Goal: Find specific page/section: Find specific page/section

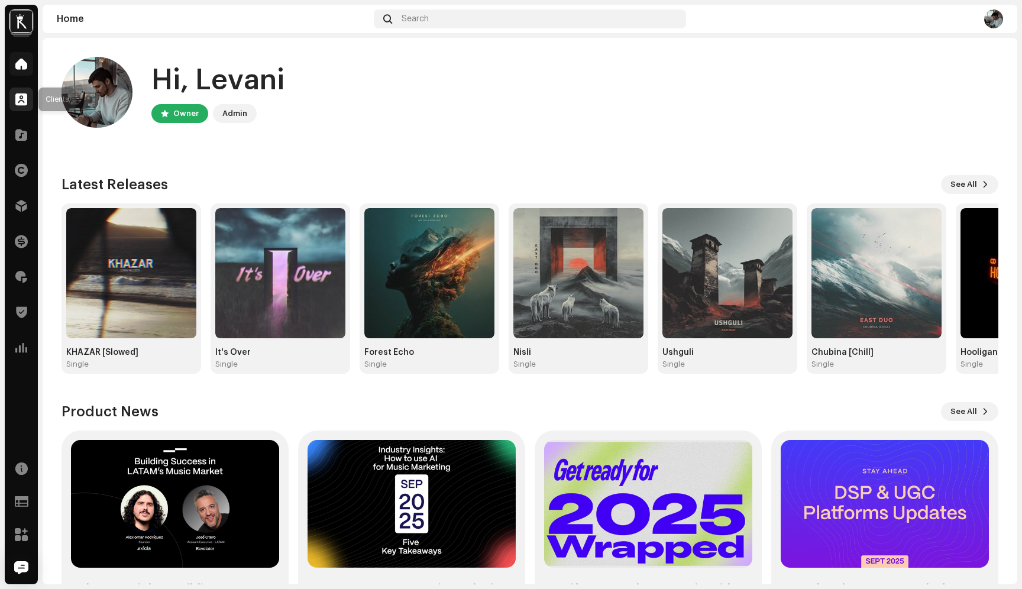
click at [24, 104] on span at bounding box center [21, 99] width 12 height 9
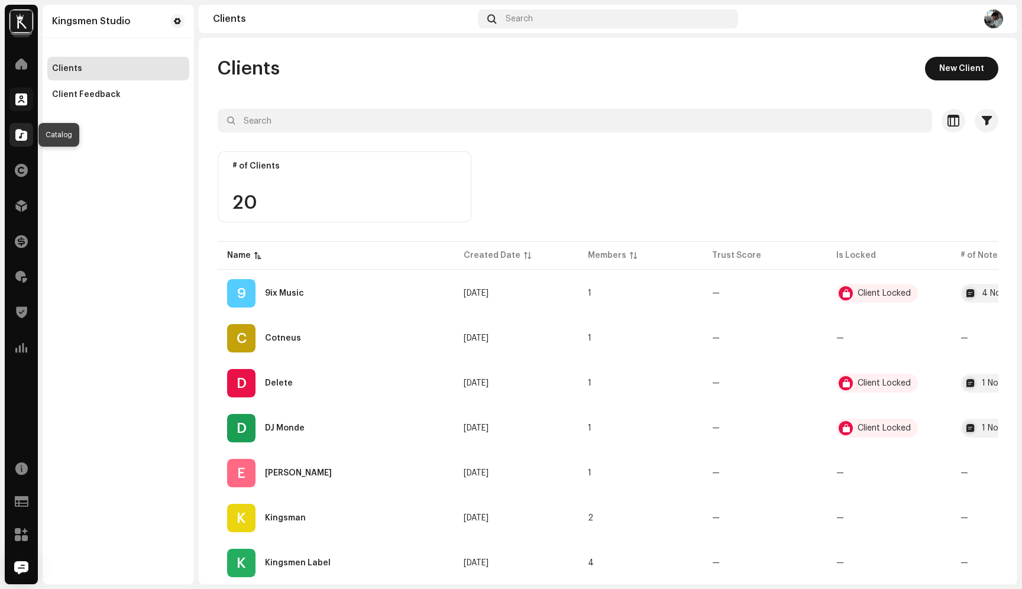
click at [22, 141] on div at bounding box center [21, 135] width 24 height 24
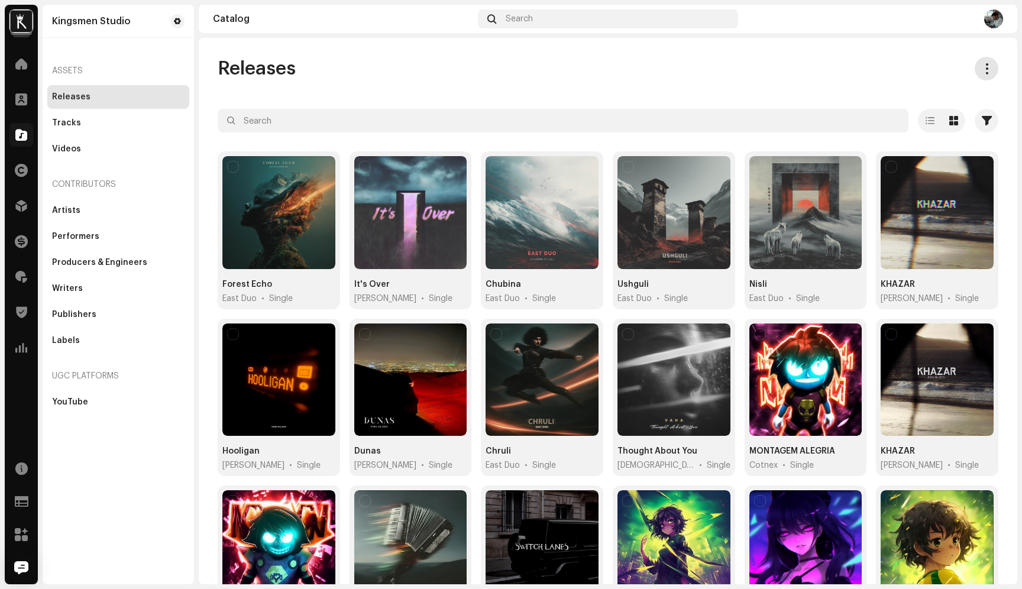
click at [981, 70] on span at bounding box center [986, 68] width 11 height 9
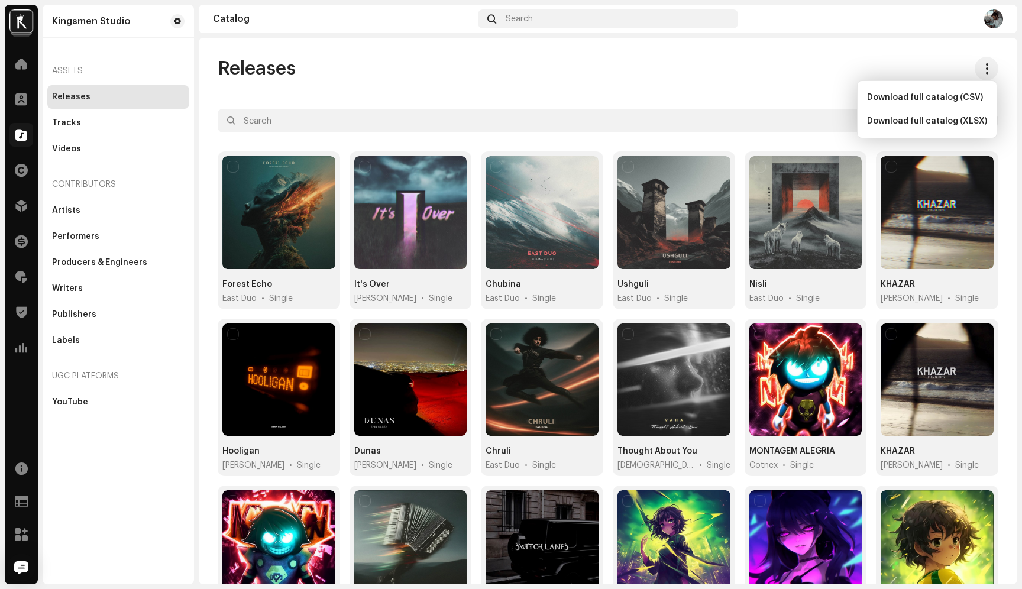
click at [924, 51] on div "Releases Selected 0 Options Filters Distribution status Never Distributed Proce…" at bounding box center [608, 311] width 819 height 547
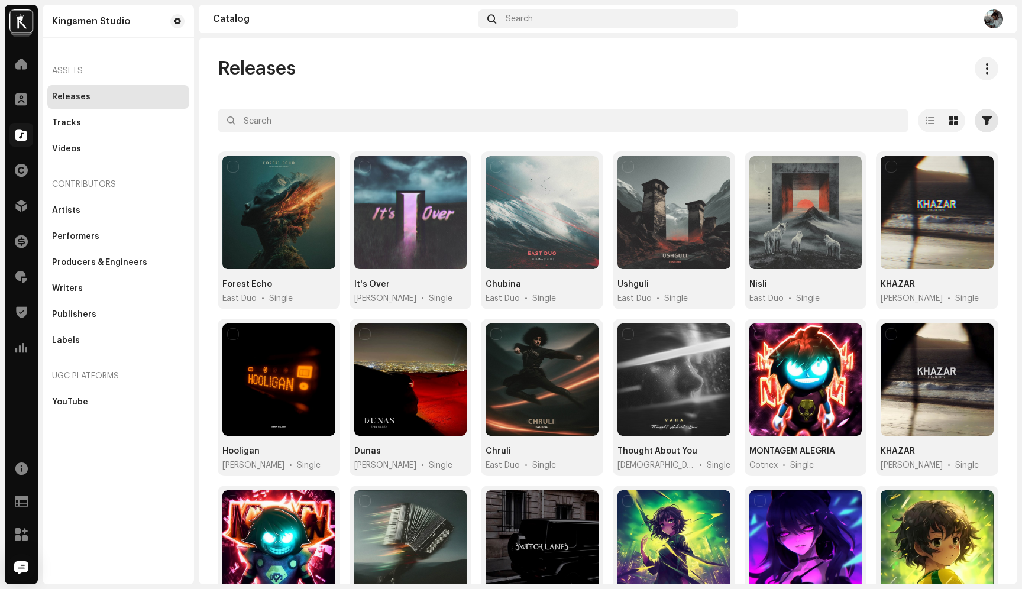
click at [987, 130] on button "button" at bounding box center [987, 121] width 24 height 24
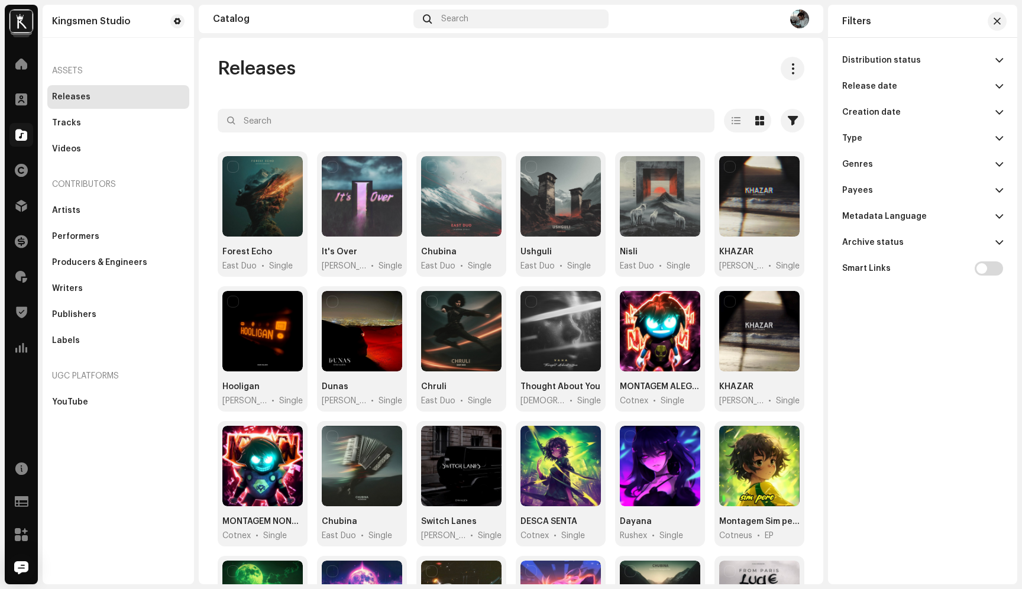
click at [931, 190] on p-accordion-header "Payees" at bounding box center [922, 190] width 161 height 26
click at [910, 206] on input "text" at bounding box center [922, 215] width 161 height 24
type input "tbt"
click at [997, 242] on div at bounding box center [997, 243] width 12 height 12
checkbox input "true"
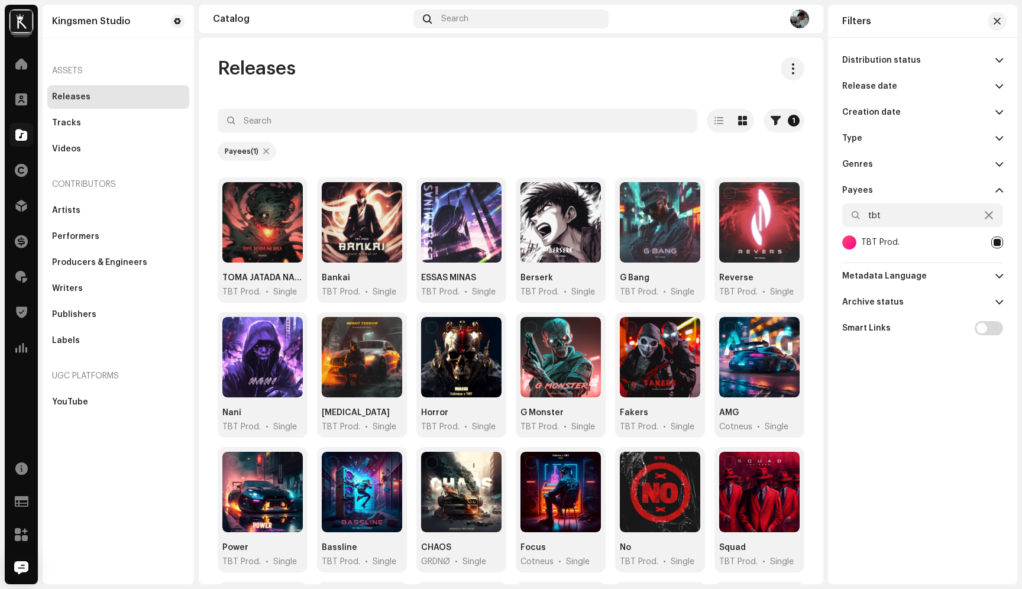
click at [972, 190] on p-accordion-header "Payees" at bounding box center [922, 190] width 161 height 26
click at [932, 82] on p-accordion-header "Release date" at bounding box center [922, 86] width 161 height 26
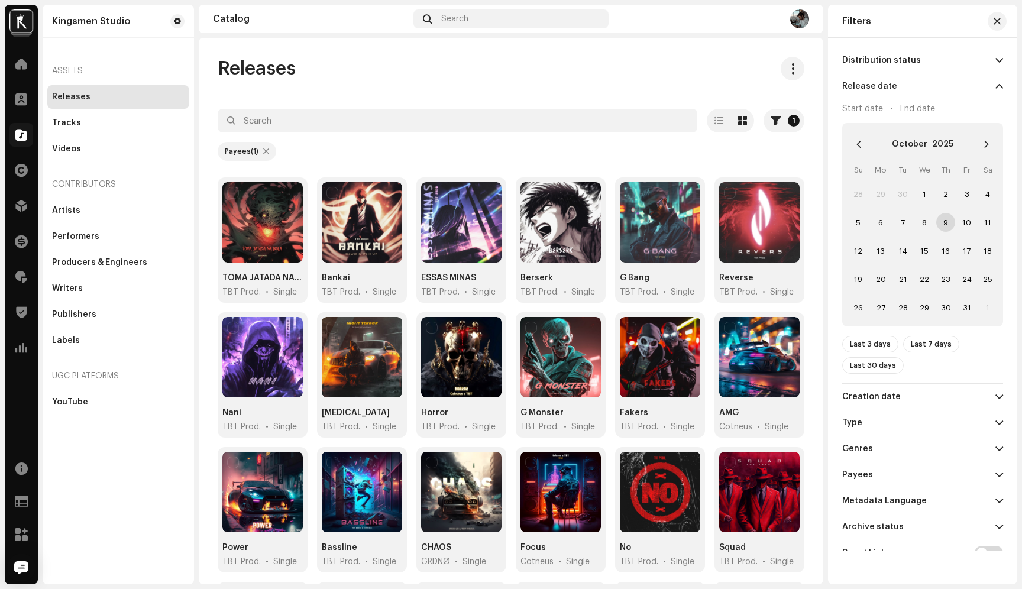
click at [932, 82] on p-accordion-header "Release date" at bounding box center [922, 86] width 161 height 26
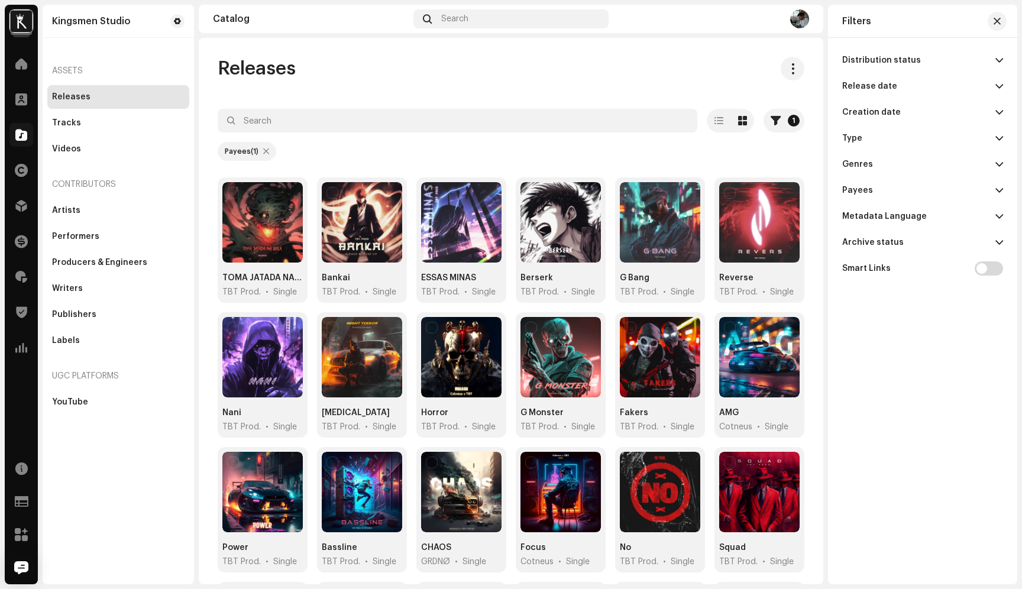
click at [926, 59] on p-accordion-header "Distribution status" at bounding box center [922, 60] width 161 height 26
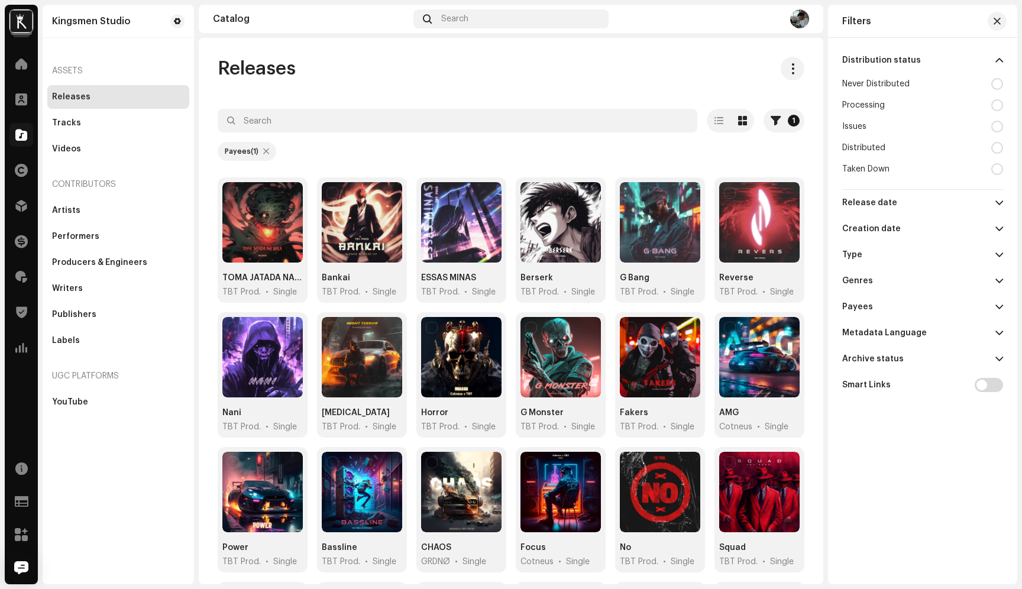
click at [990, 144] on div "Distributed" at bounding box center [922, 147] width 161 height 21
radio input "true"
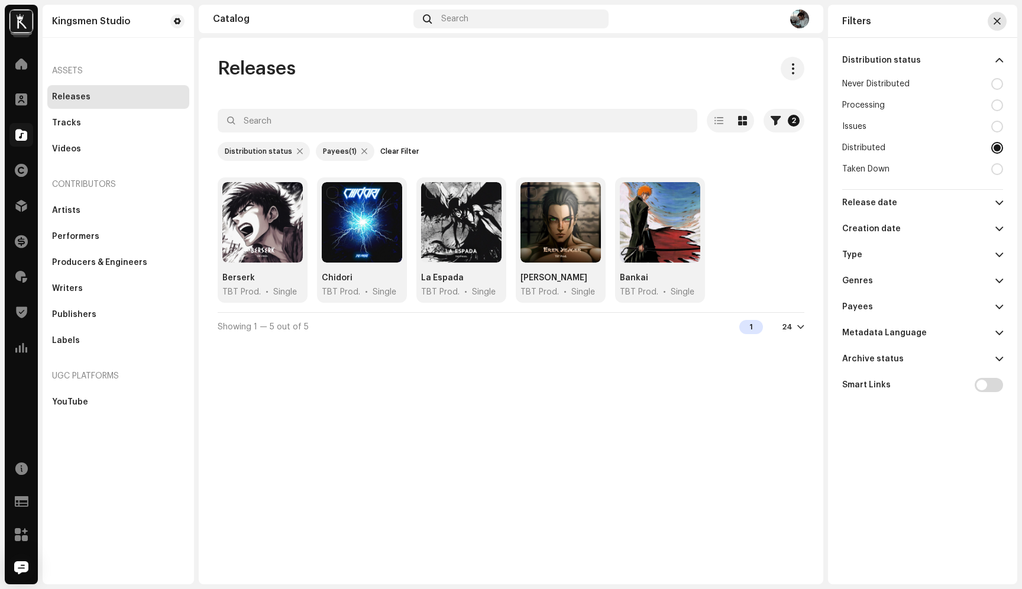
click at [997, 22] on span "button" at bounding box center [997, 21] width 7 height 9
